Goal: Ask a question

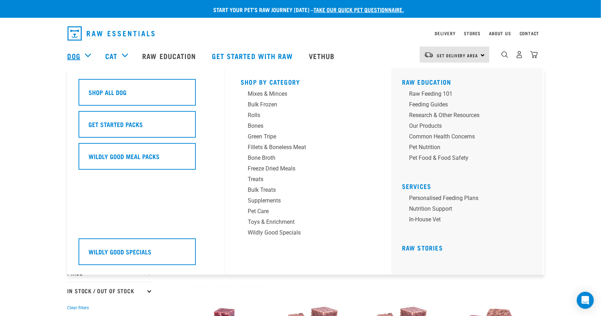
click at [80, 54] on link "Dog" at bounding box center [74, 56] width 13 height 11
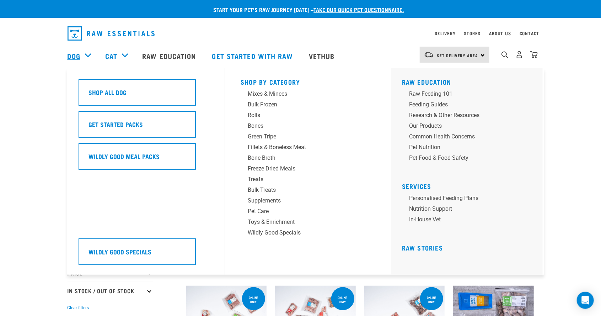
click at [80, 57] on link "Dog" at bounding box center [74, 56] width 13 height 11
click at [86, 53] on div "Dog" at bounding box center [83, 56] width 31 height 28
click at [287, 147] on div "Fillets & Boneless Meat" at bounding box center [303, 147] width 111 height 9
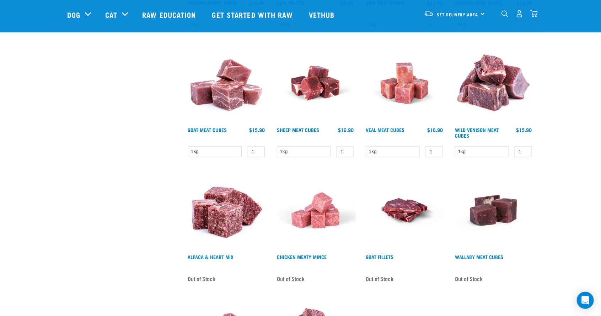
scroll to position [317, 0]
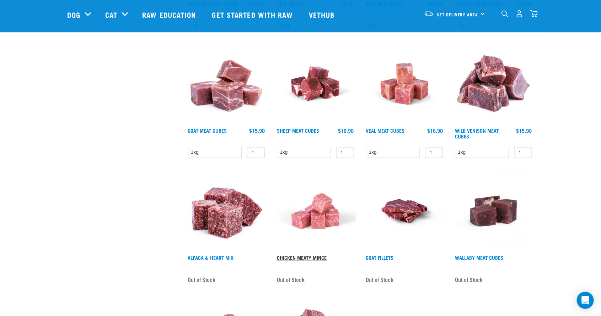
click at [319, 257] on link "Chicken Meaty Mince" at bounding box center [302, 257] width 50 height 2
click at [329, 217] on img at bounding box center [315, 211] width 81 height 81
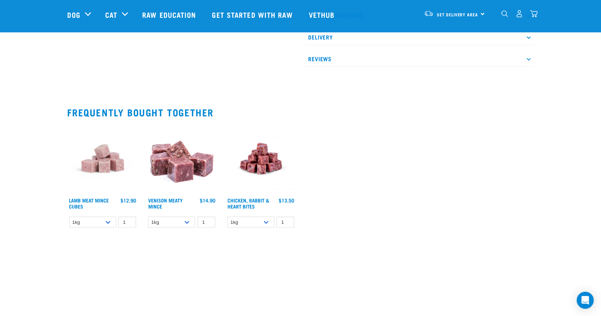
scroll to position [369, 0]
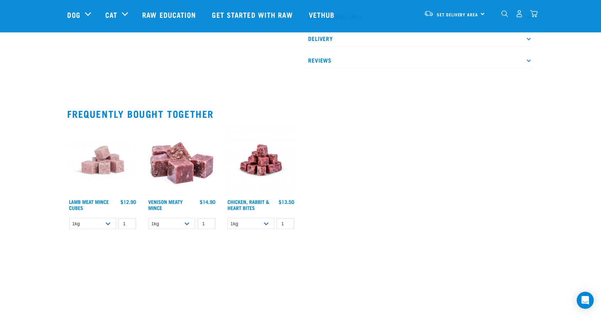
click at [260, 167] on img at bounding box center [261, 160] width 71 height 71
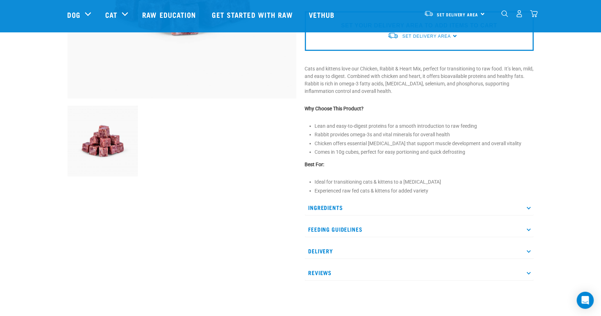
scroll to position [184, 0]
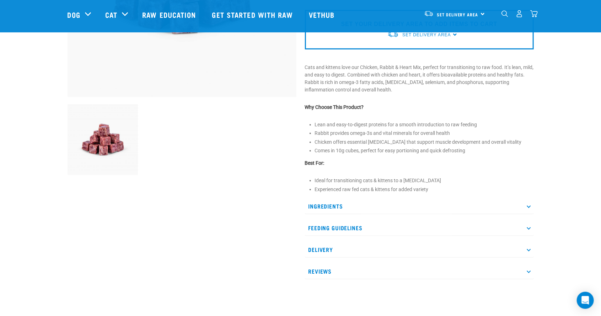
click at [368, 199] on p "Ingredients" at bounding box center [419, 206] width 229 height 16
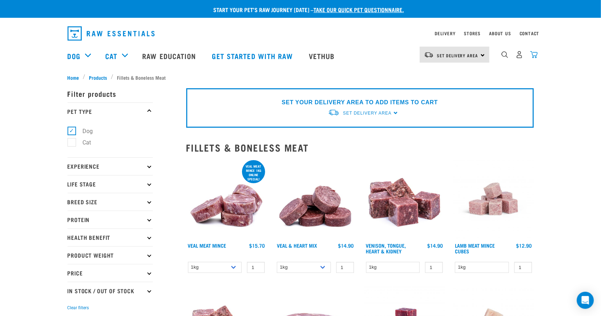
click at [535, 56] on img "dropdown navigation" at bounding box center [534, 54] width 7 height 7
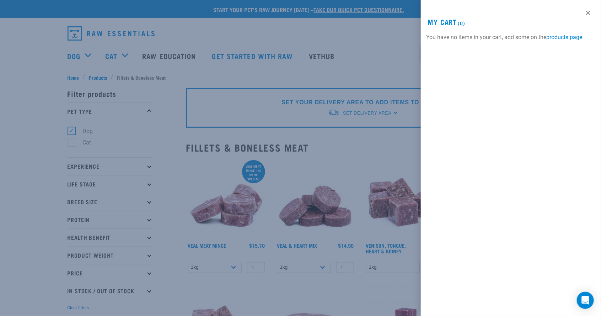
click at [385, 115] on div at bounding box center [300, 158] width 601 height 316
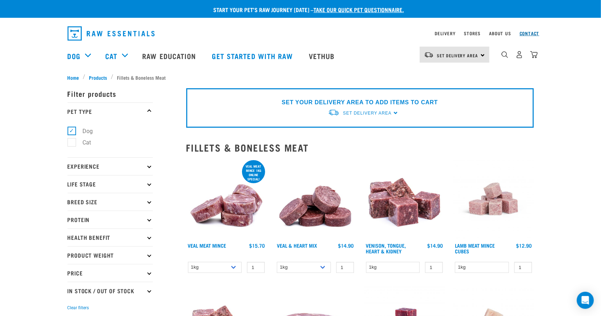
click at [533, 33] on link "Contact" at bounding box center [530, 33] width 20 height 2
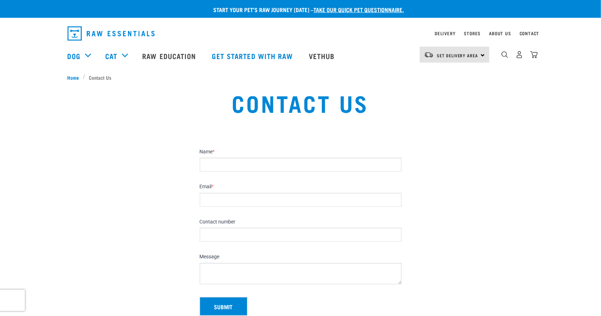
click at [362, 167] on input "Name *" at bounding box center [301, 165] width 202 height 14
type input "[PERSON_NAME]"
type input "[EMAIL_ADDRESS][DOMAIN_NAME]"
type input "0212963272"
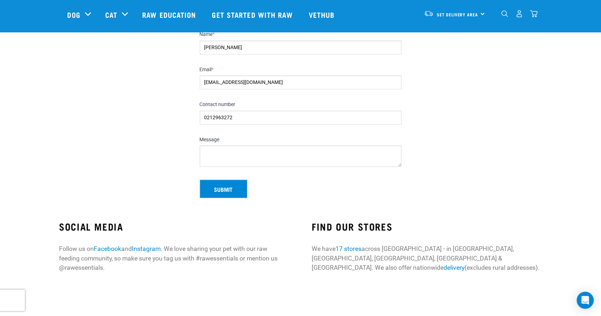
scroll to position [64, 0]
click at [349, 154] on textarea "Message" at bounding box center [301, 156] width 202 height 21
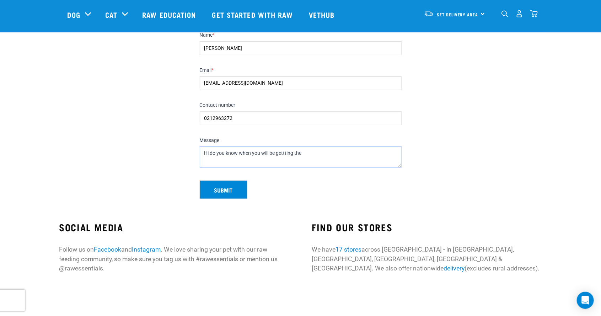
paste textarea "CHICKEN MEATY MINCE"
type textarea "Hi do you know when you will be gettting the CHICKEN MEATY MINCE back in stock?…"
click at [228, 192] on button "Submit" at bounding box center [224, 189] width 48 height 18
